Goal: Information Seeking & Learning: Learn about a topic

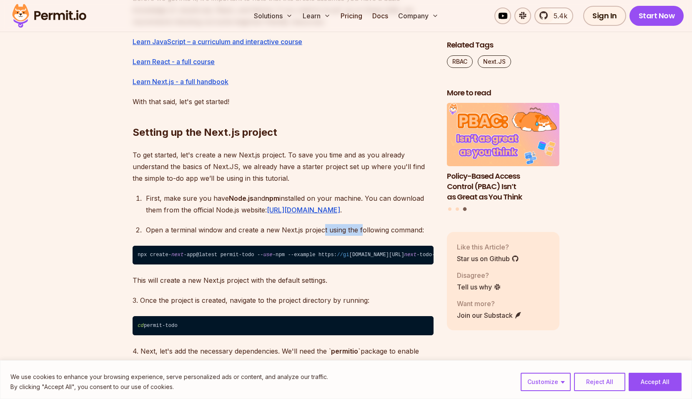
drag, startPoint x: 322, startPoint y: 229, endPoint x: 363, endPoint y: 229, distance: 40.4
click at [363, 229] on p "Open a terminal window and create a new Next.js project using the following com…" at bounding box center [289, 230] width 287 height 12
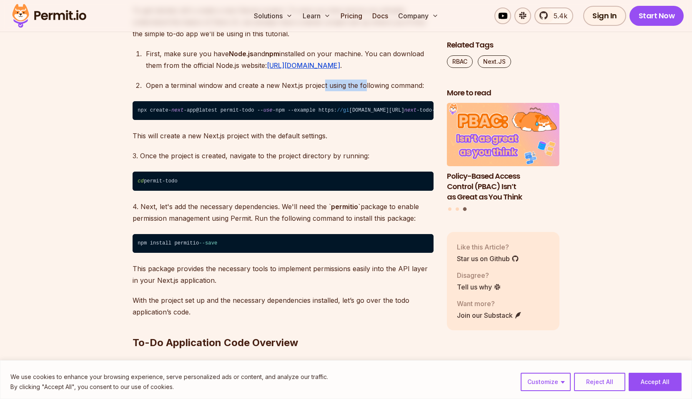
scroll to position [940, 0]
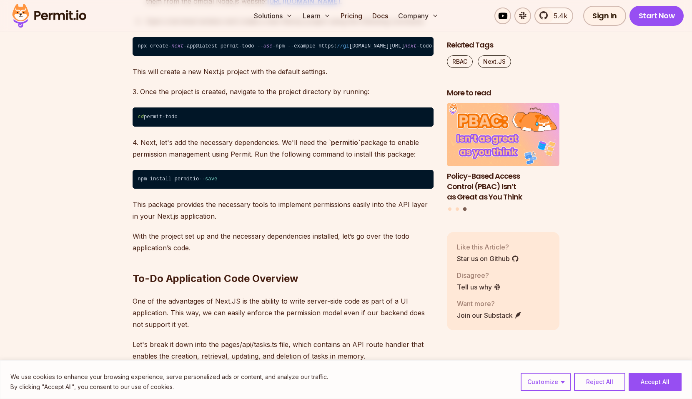
click at [182, 177] on code "npm install permitio --save" at bounding box center [282, 179] width 301 height 19
copy code "permitio"
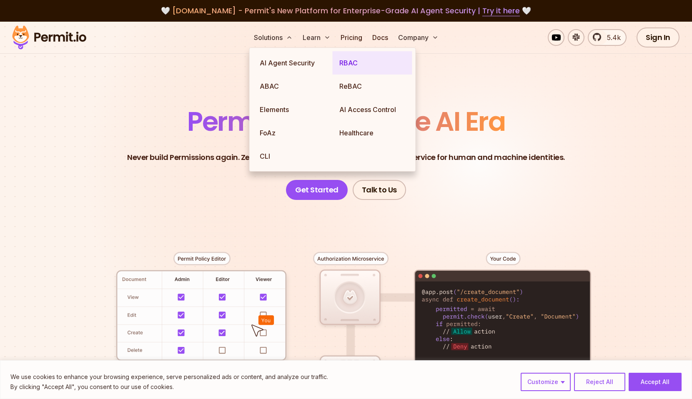
click at [364, 61] on link "RBAC" at bounding box center [372, 62] width 80 height 23
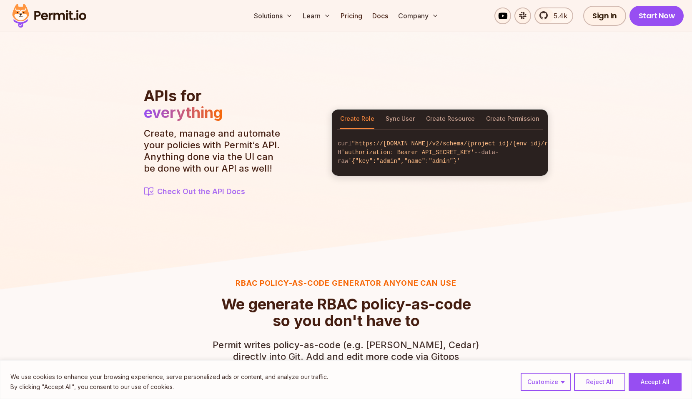
scroll to position [1220, 0]
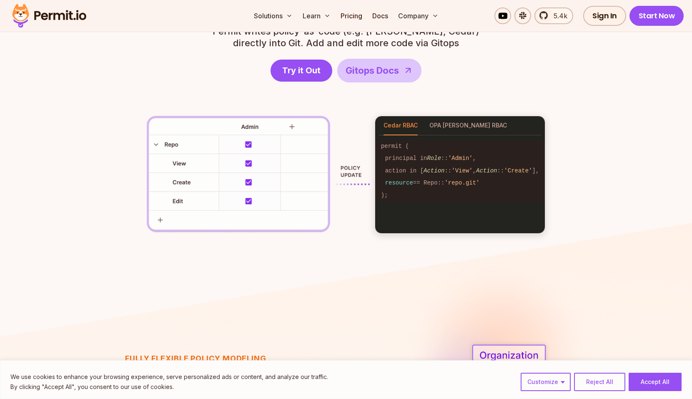
click at [164, 164] on img at bounding box center [258, 175] width 223 height 118
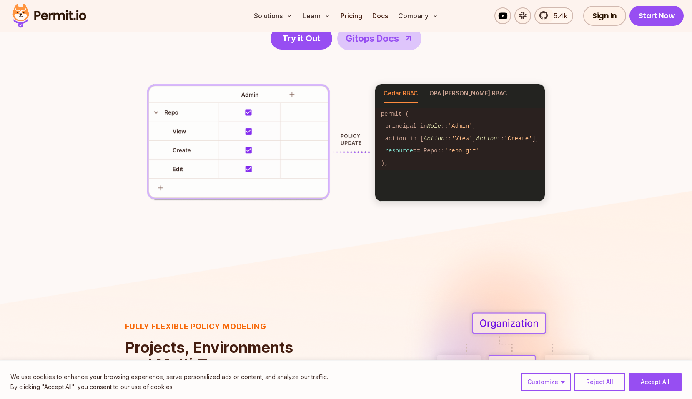
scroll to position [1223, 0]
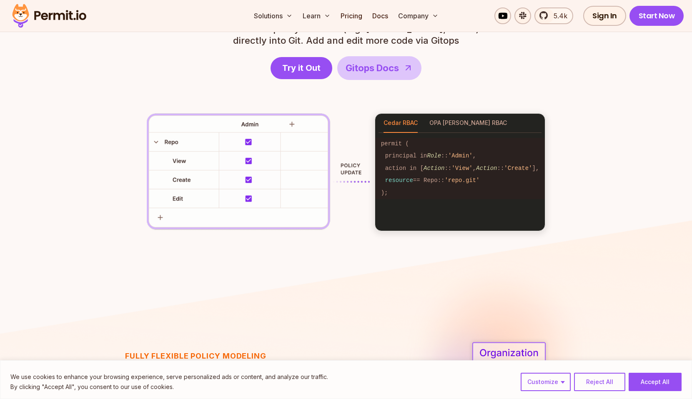
click at [164, 164] on img at bounding box center [258, 172] width 223 height 118
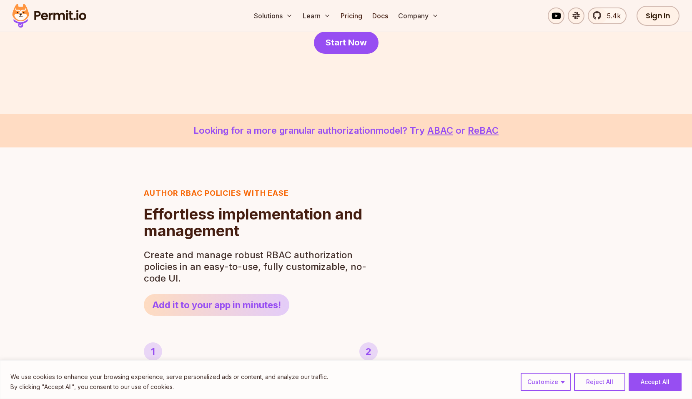
scroll to position [0, 0]
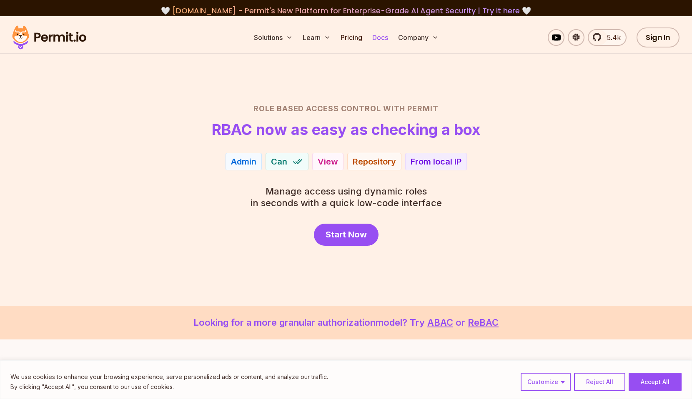
click at [387, 39] on link "Docs" at bounding box center [380, 37] width 22 height 17
